Goal: Find specific page/section: Find specific page/section

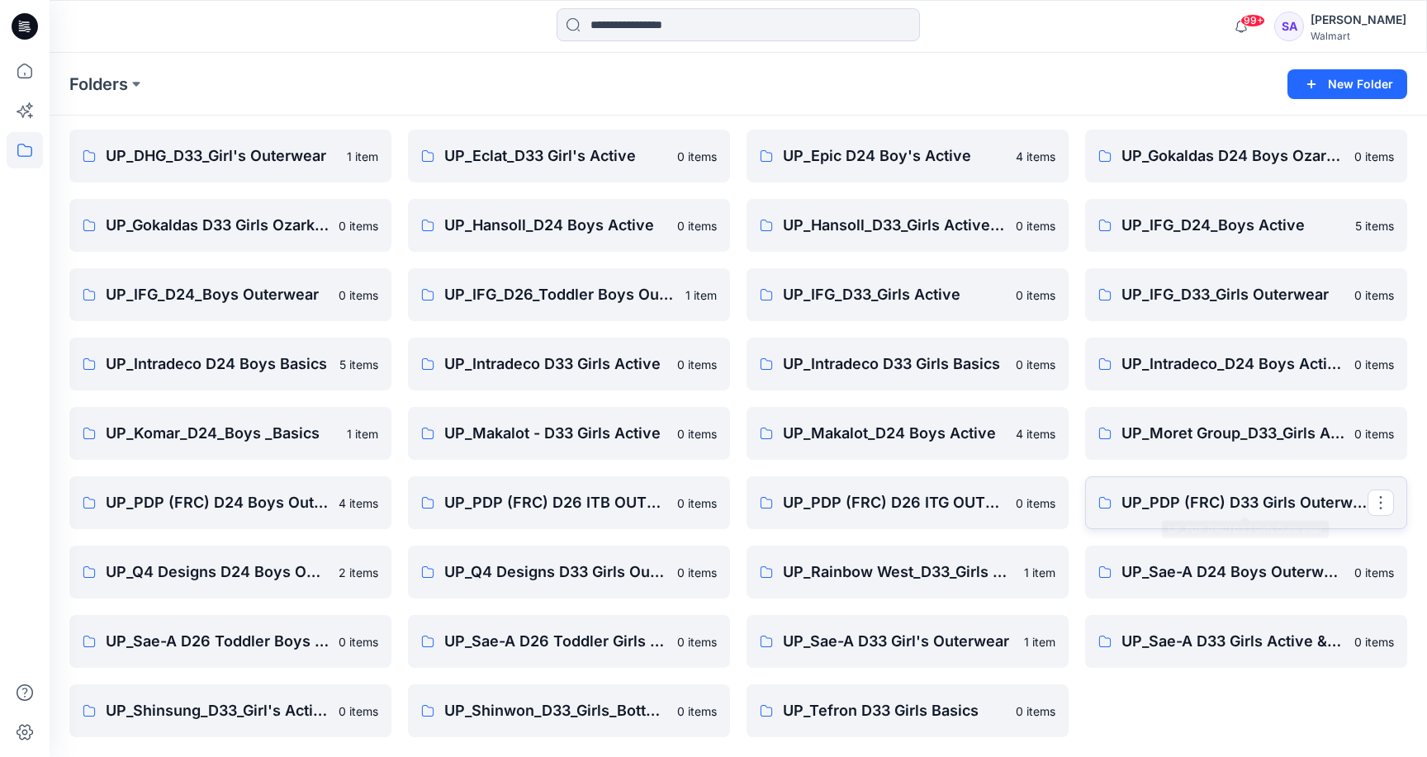
scroll to position [191, 0]
click at [1226, 512] on p "UP_PDP (FRC) D33 Girls Outerwear" at bounding box center [1244, 502] width 246 height 23
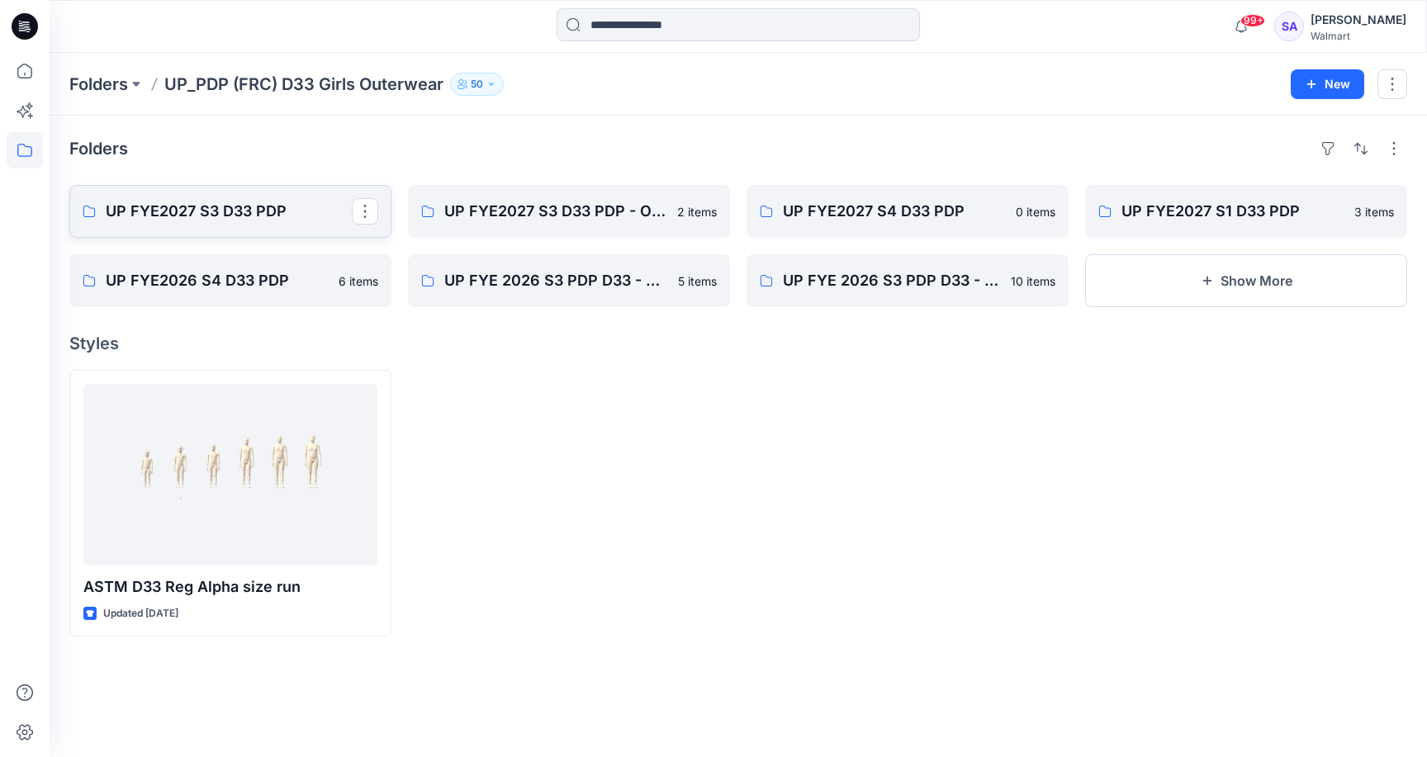
click at [255, 218] on p "UP FYE2027 S3 D33 PDP" at bounding box center [229, 211] width 246 height 23
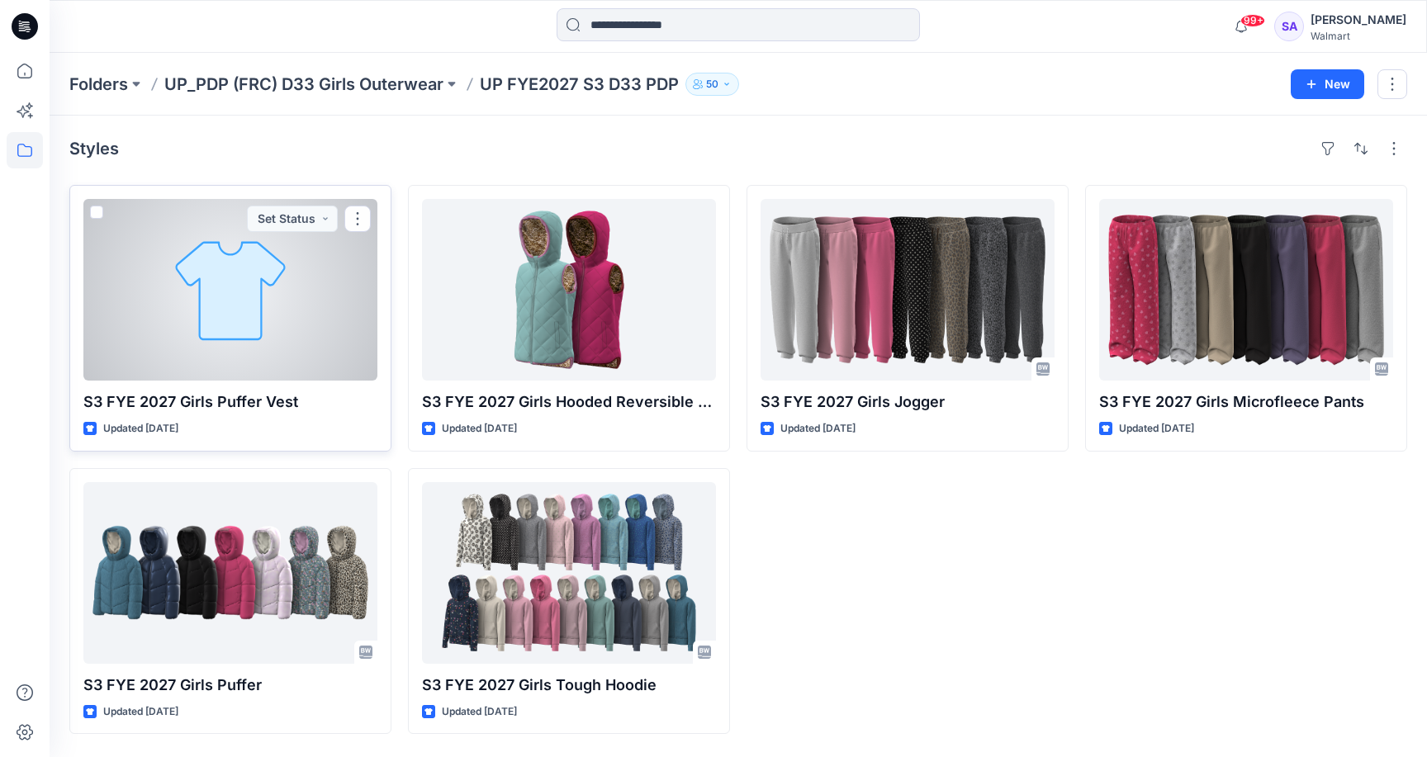
click at [277, 324] on div at bounding box center [230, 290] width 294 height 182
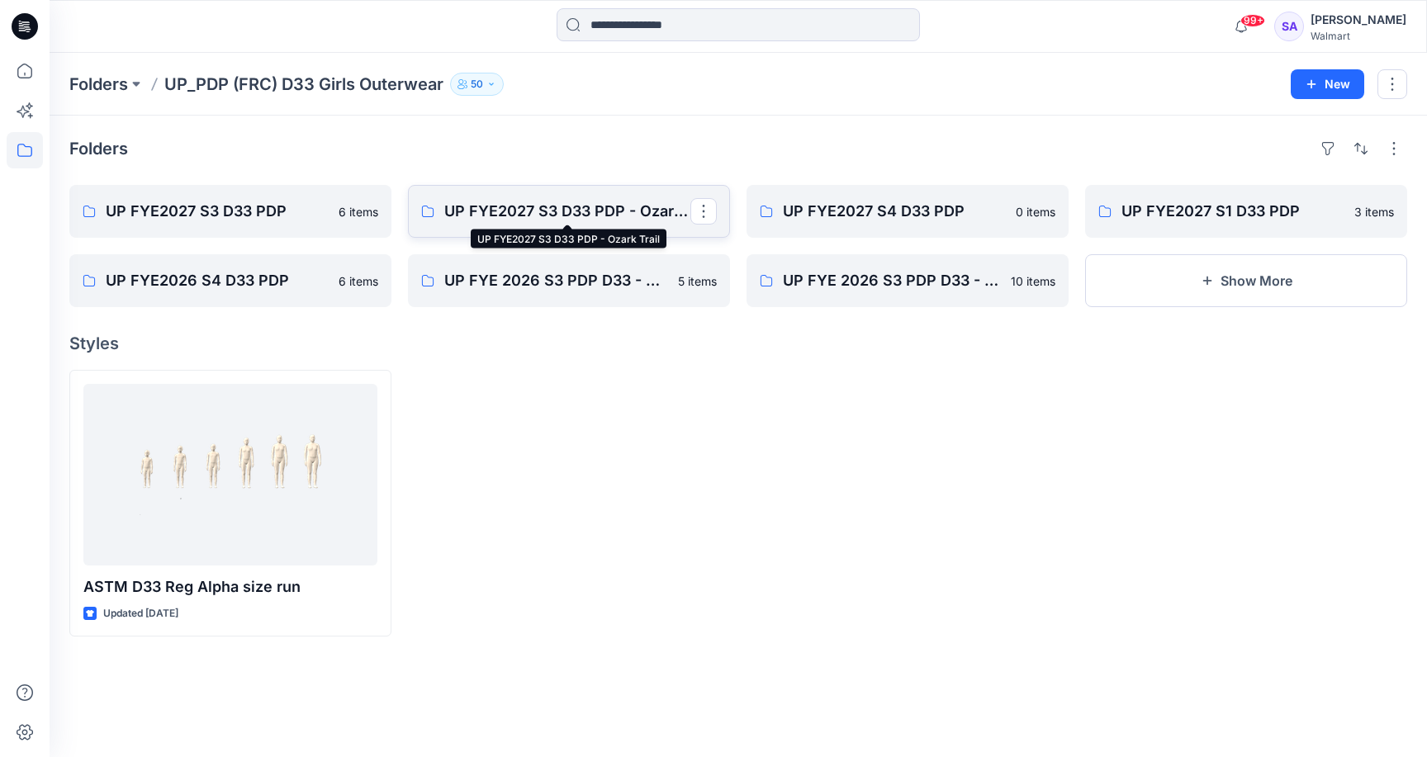
click at [580, 206] on p "UP FYE2027 S3 D33 PDP - Ozark Trail" at bounding box center [567, 211] width 246 height 23
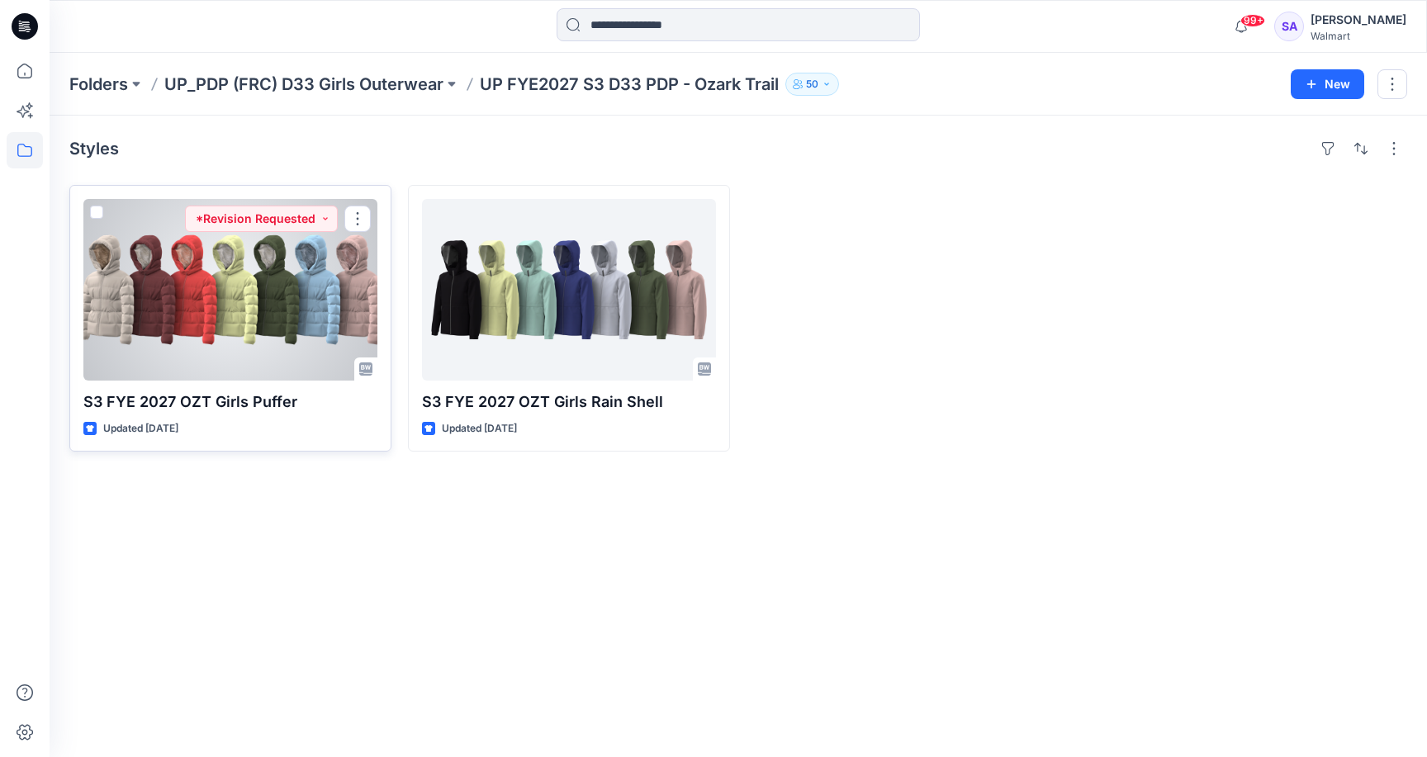
click at [267, 301] on div at bounding box center [230, 290] width 294 height 182
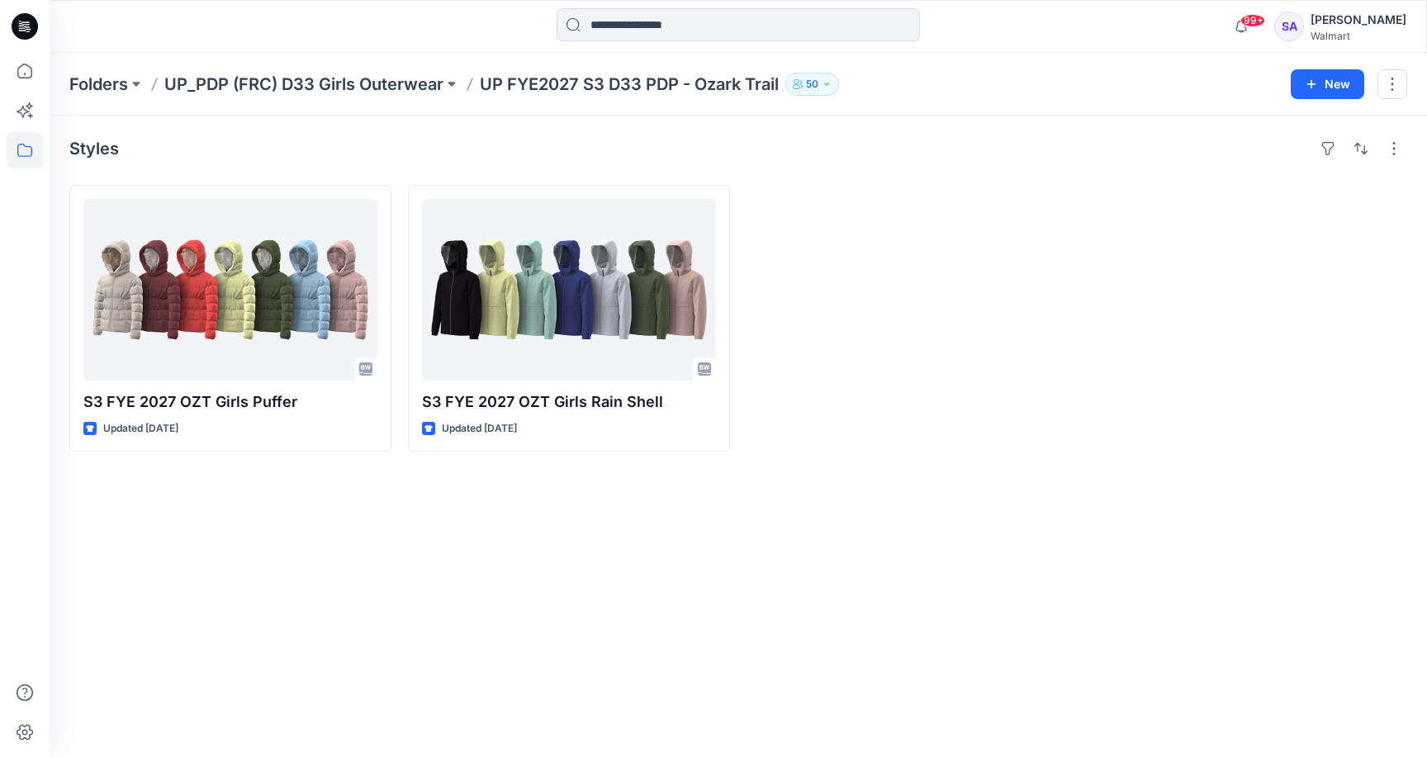
click at [511, 593] on div "Styles S3 FYE 2027 OZT Girls Puffer Updated [DATE] S3 FYE 2027 OZT Girls Rain S…" at bounding box center [738, 436] width 1377 height 641
click at [224, 30] on div at bounding box center [222, 26] width 344 height 36
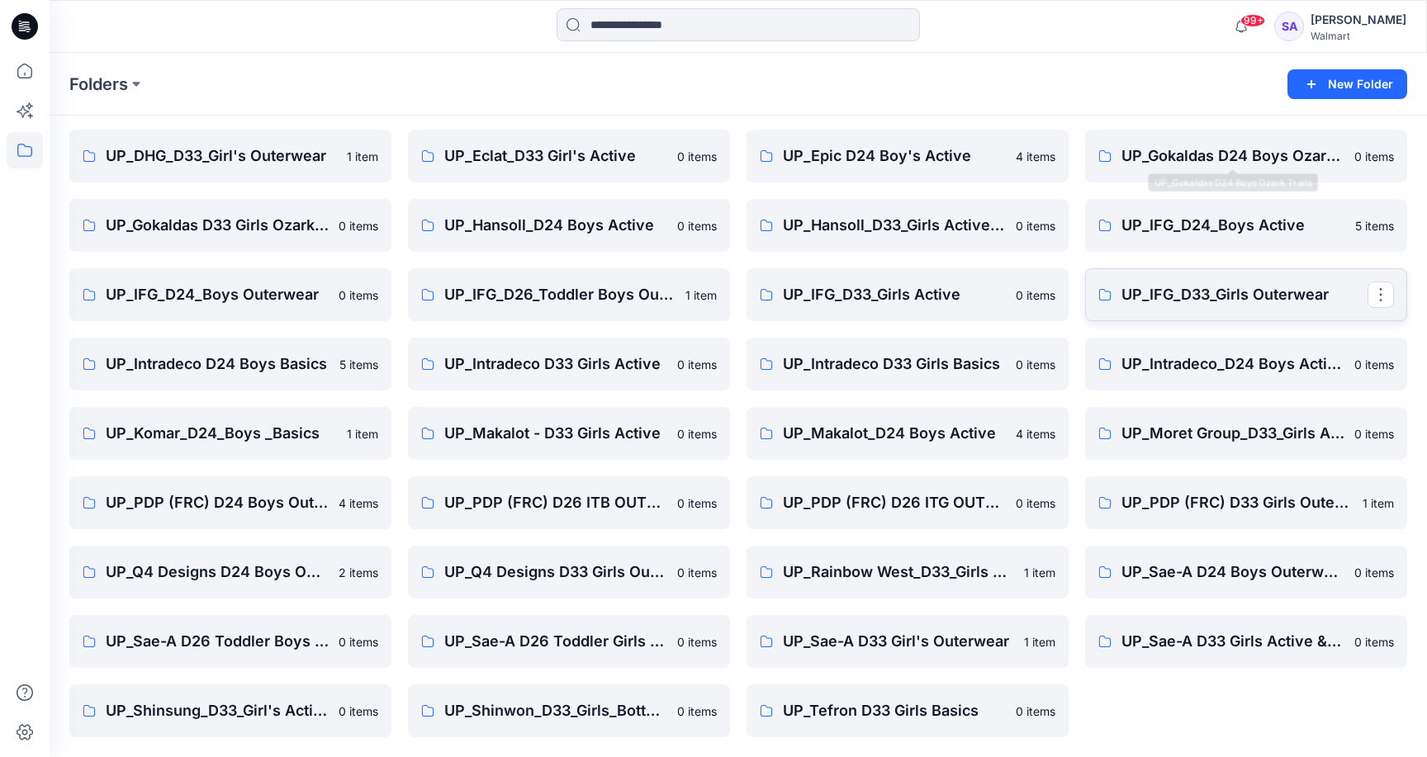
scroll to position [191, 0]
